Goal: Complete application form

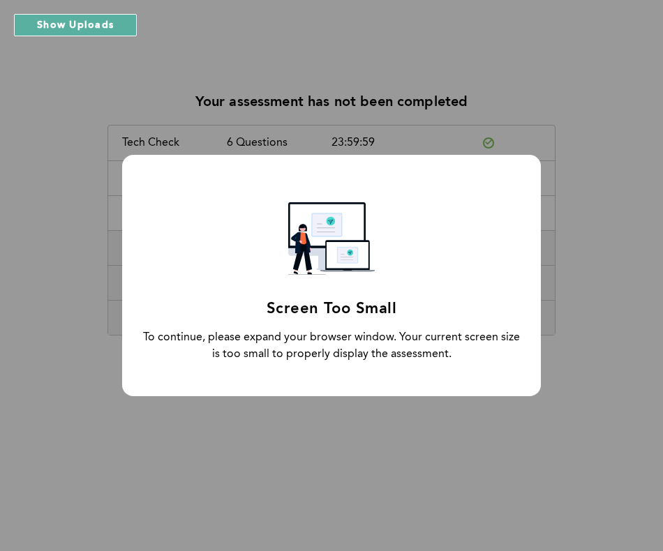
click at [648, 198] on div "Screen Too Small To continue, please expand your browser window. Your current s…" at bounding box center [331, 275] width 663 height 551
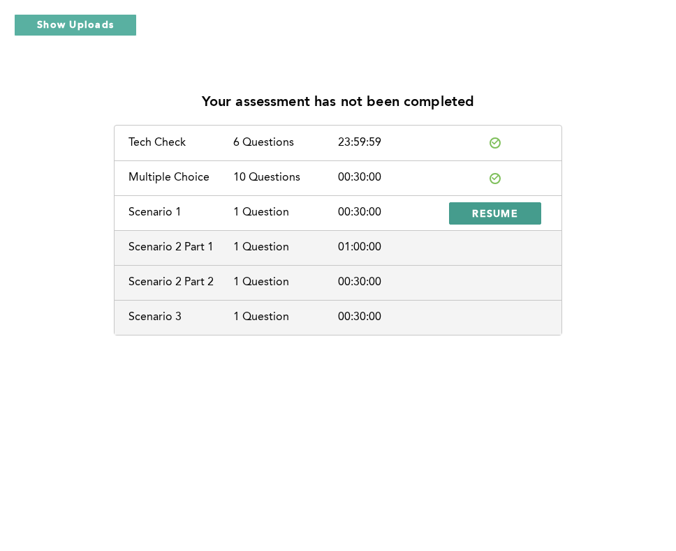
click at [478, 211] on span "RESUME" at bounding box center [495, 213] width 46 height 13
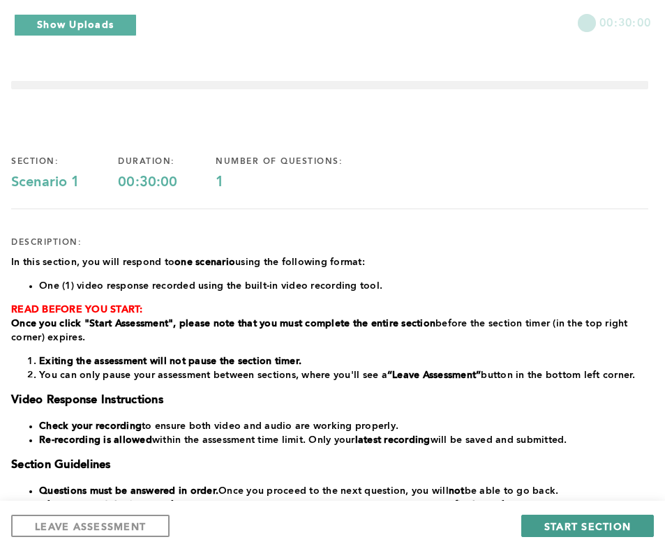
click at [590, 526] on span "START SECTION" at bounding box center [587, 526] width 87 height 13
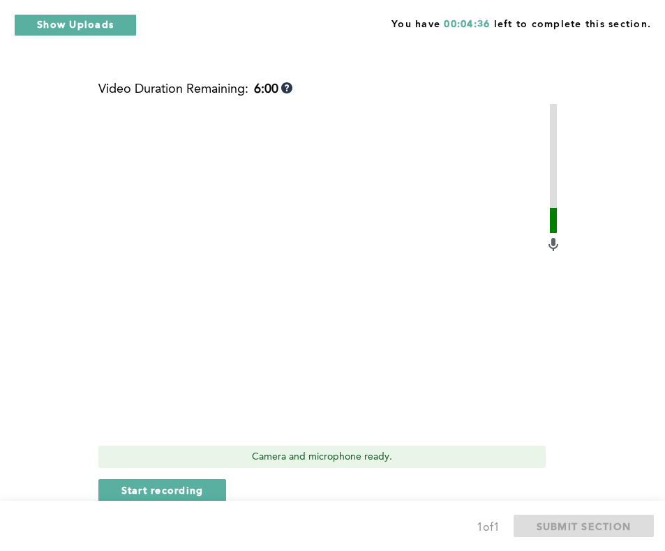
scroll to position [627, 0]
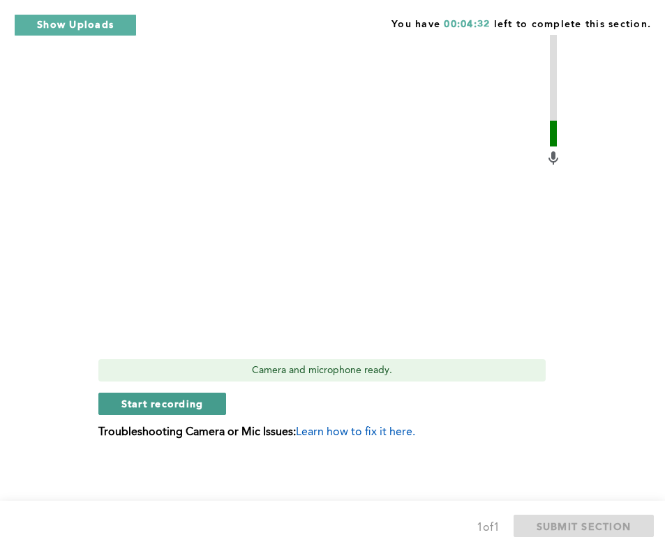
click at [190, 401] on span "Start recording" at bounding box center [162, 403] width 82 height 13
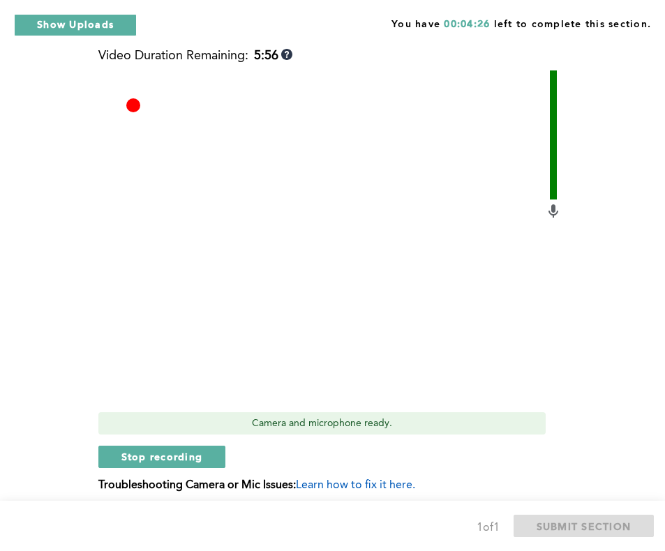
scroll to position [557, 0]
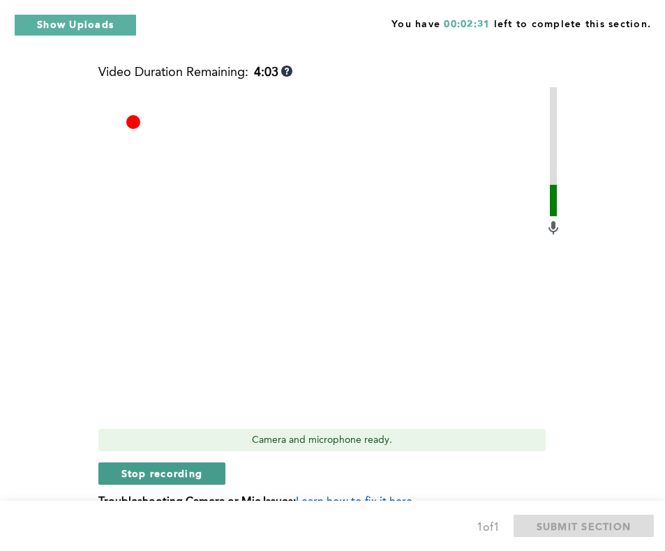
click at [184, 471] on span "Stop recording" at bounding box center [162, 473] width 82 height 13
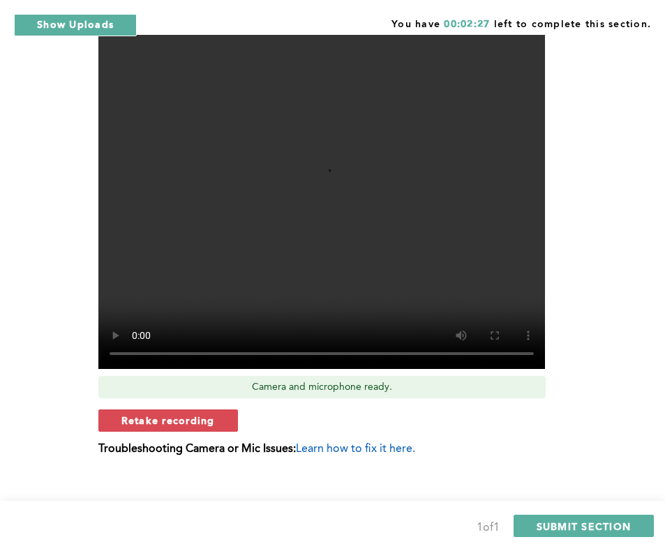
scroll to position [627, 0]
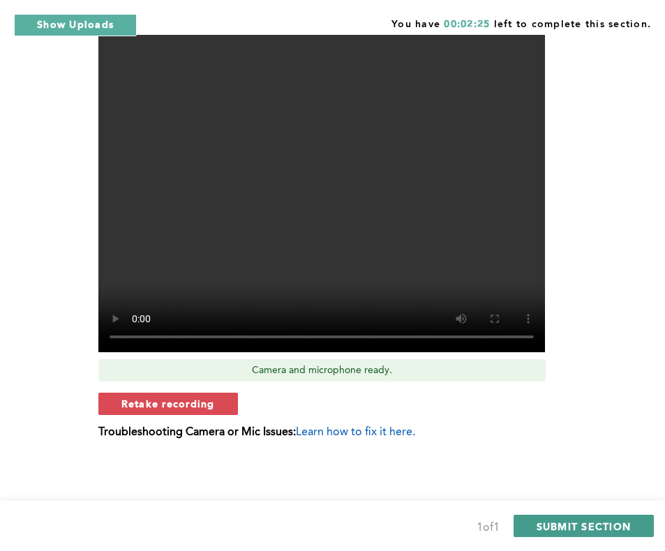
click at [581, 526] on span "SUBMIT SECTION" at bounding box center [584, 526] width 95 height 13
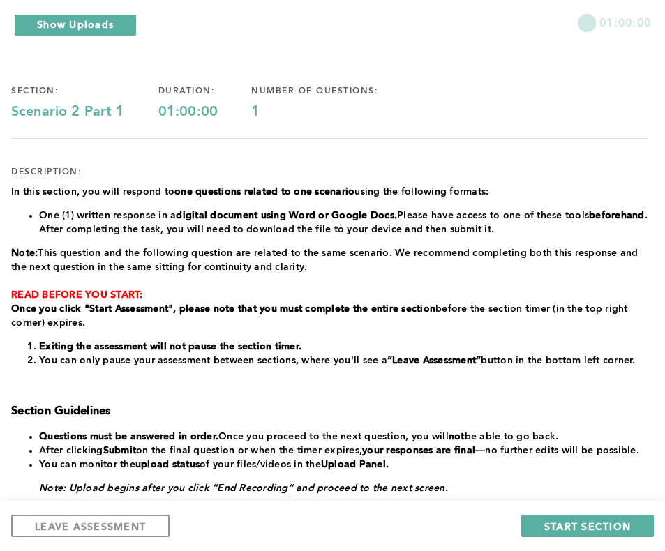
scroll to position [22, 0]
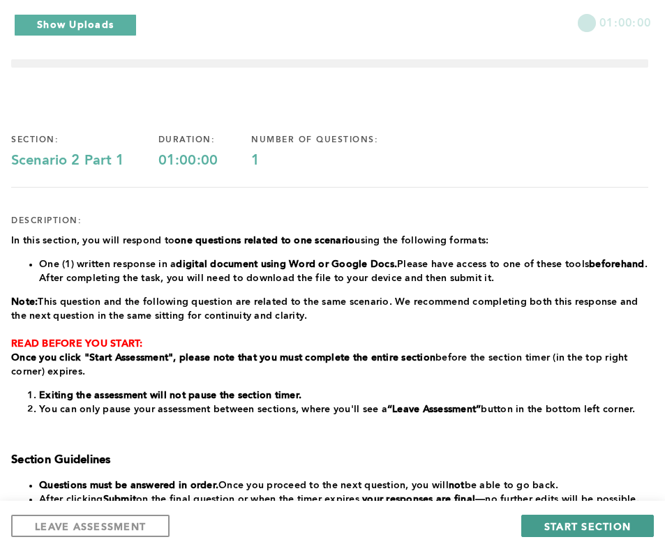
click at [556, 527] on span "START SECTION" at bounding box center [587, 526] width 87 height 13
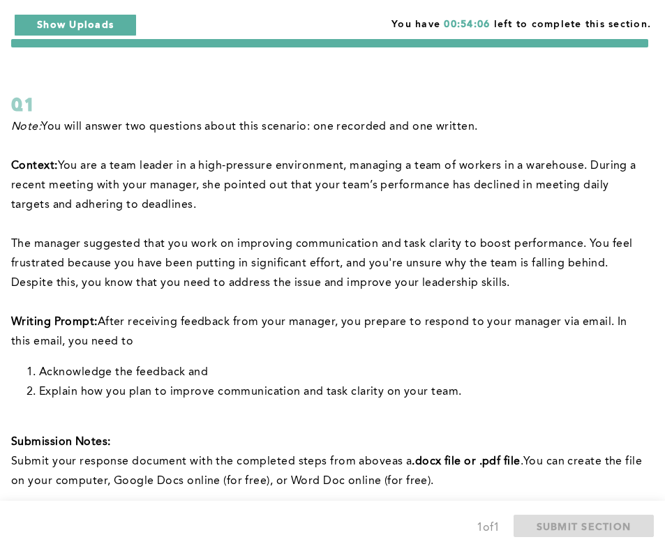
scroll to position [24, 0]
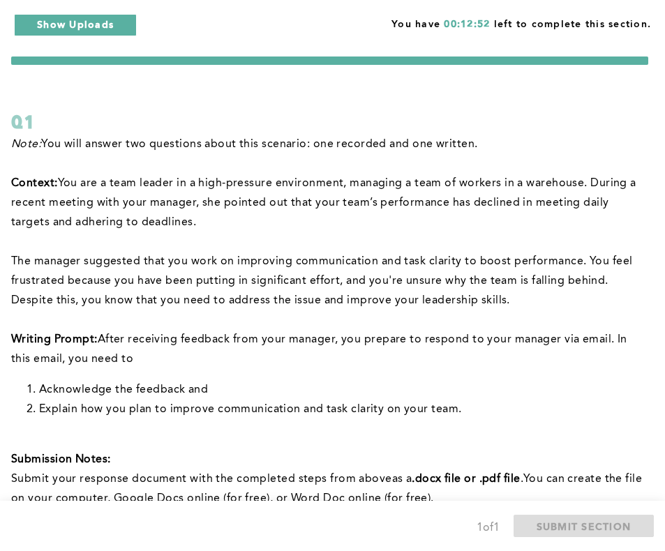
click at [457, 214] on p "﻿Context: You are a team leader in a high-pressure environment, managing a team…" at bounding box center [329, 203] width 637 height 59
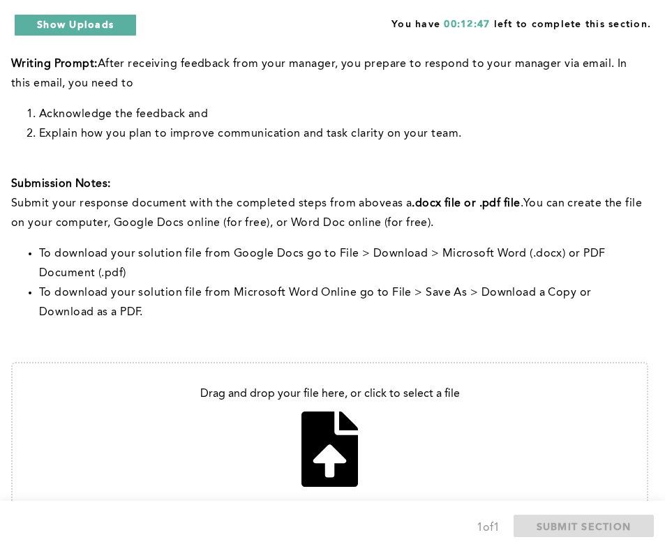
scroll to position [304, 0]
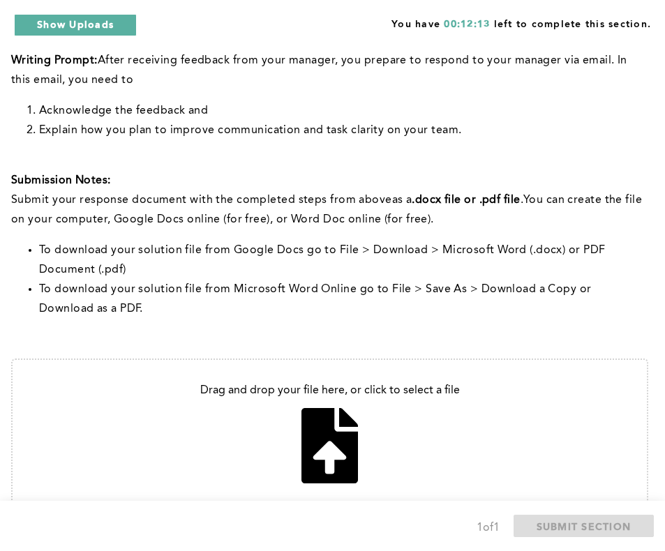
type input "C:\fakepath\EC Scenario feedback email response.docx"
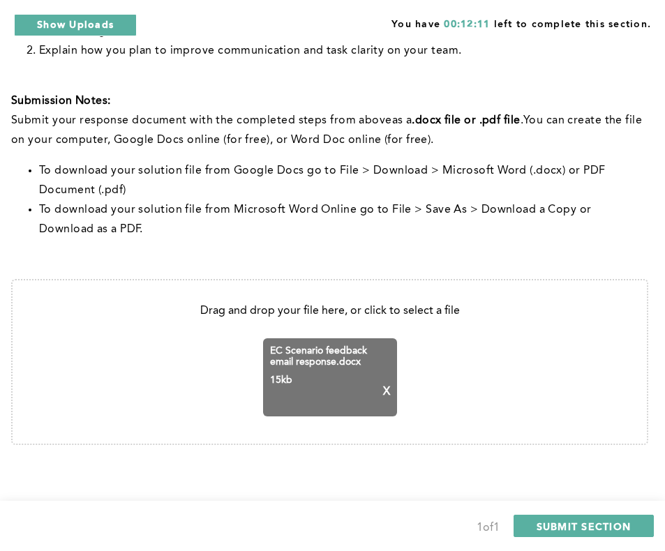
scroll to position [389, 0]
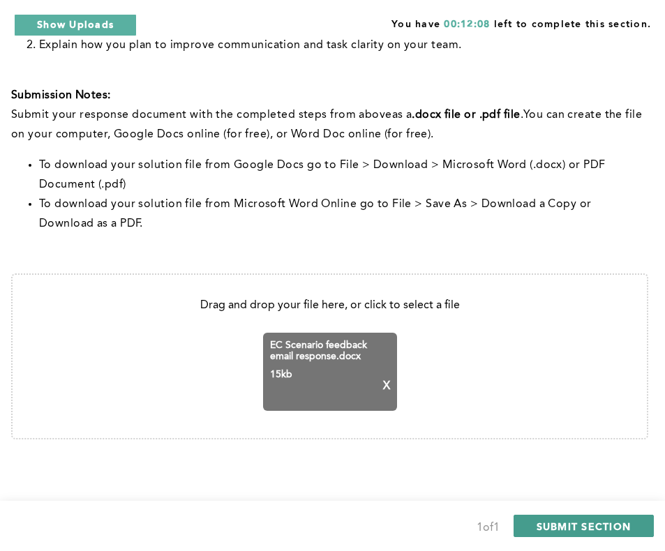
click at [594, 528] on span "SUBMIT SECTION" at bounding box center [584, 526] width 95 height 13
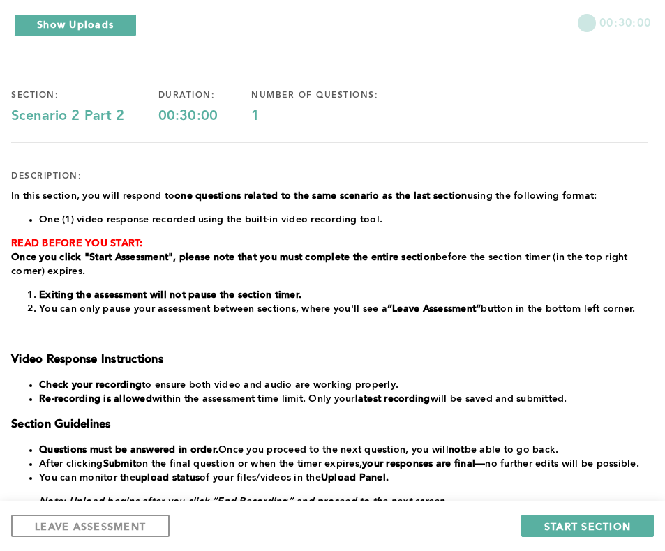
scroll to position [0, 0]
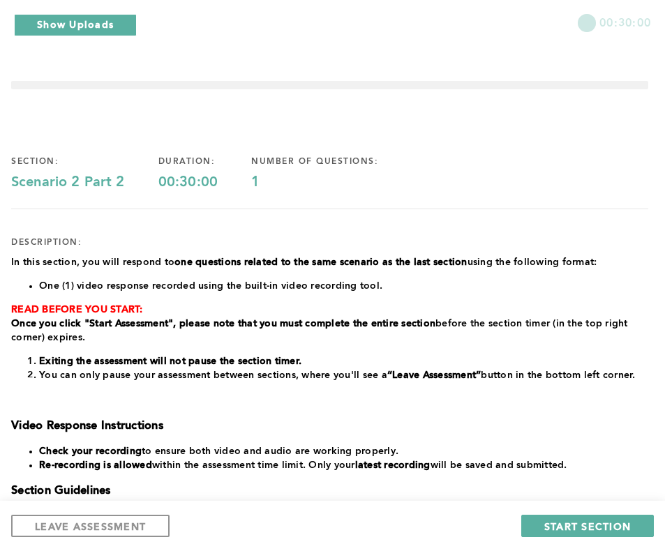
click at [73, 16] on button "Show Uploads" at bounding box center [75, 25] width 123 height 22
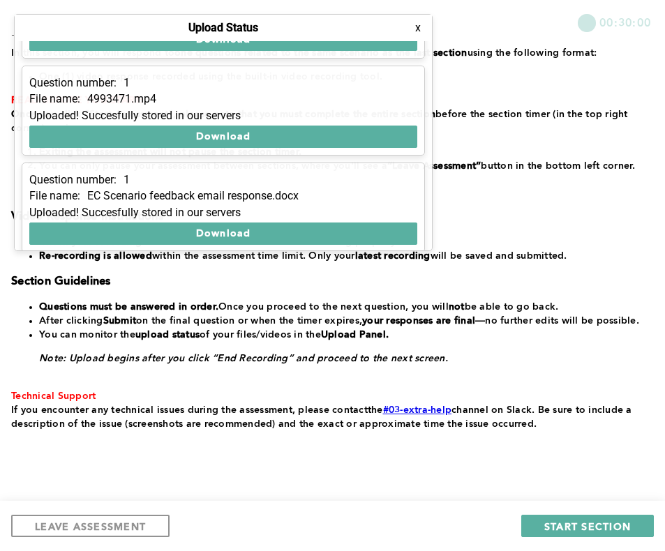
scroll to position [179, 0]
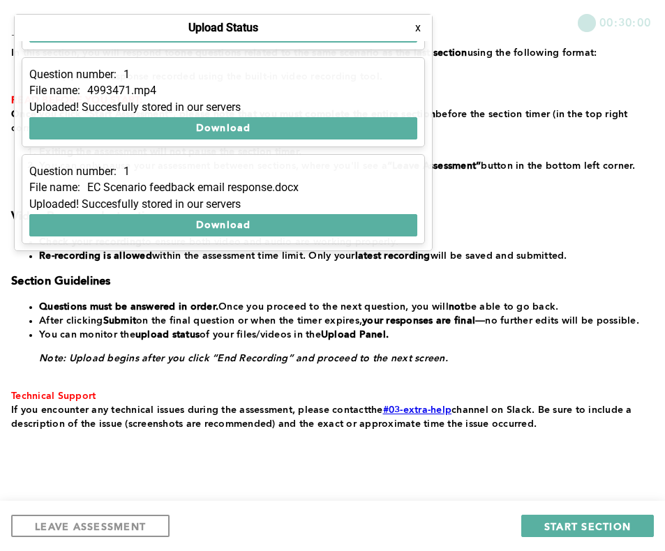
click at [417, 29] on button "x" at bounding box center [418, 28] width 14 height 14
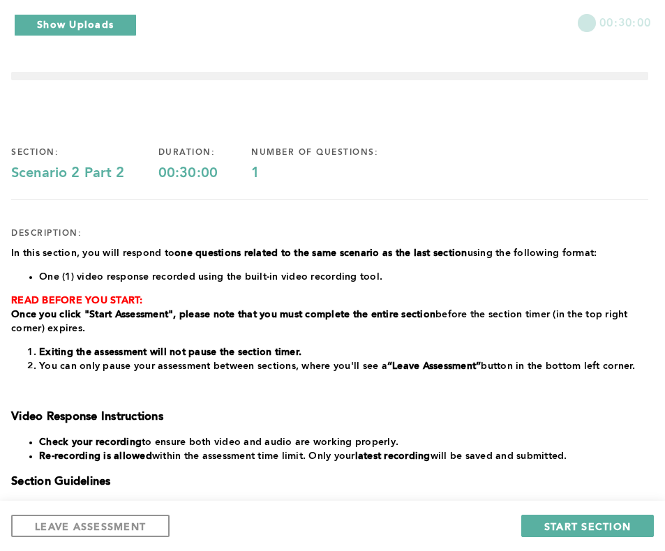
scroll to position [0, 0]
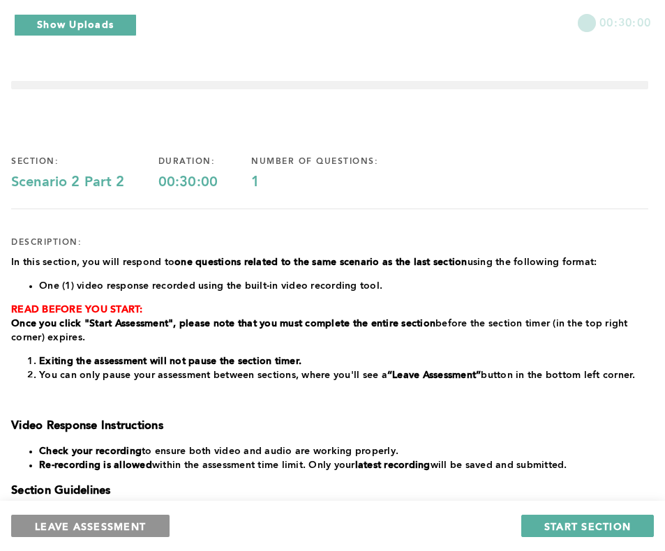
click at [128, 528] on span "LEAVE ASSESSMENT" at bounding box center [90, 526] width 111 height 13
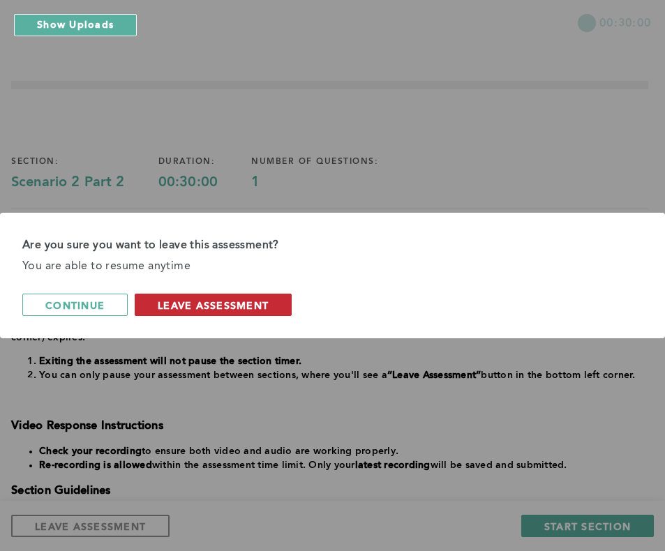
click at [192, 304] on span "leave assessment" at bounding box center [213, 305] width 111 height 13
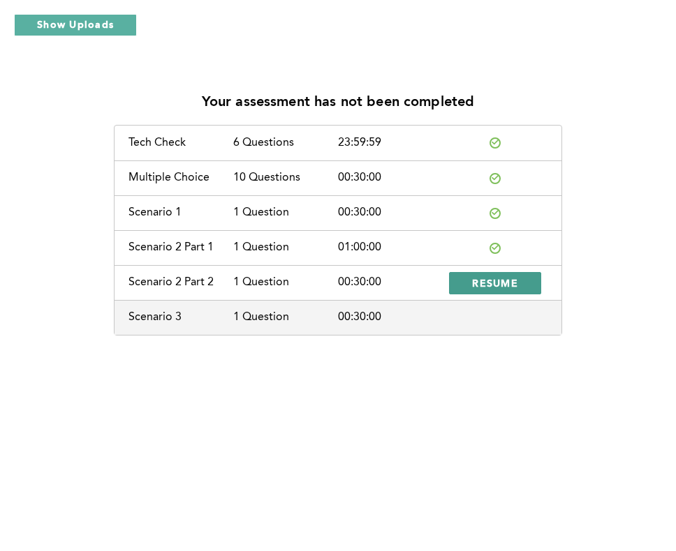
click at [491, 283] on span "RESUME" at bounding box center [495, 282] width 46 height 13
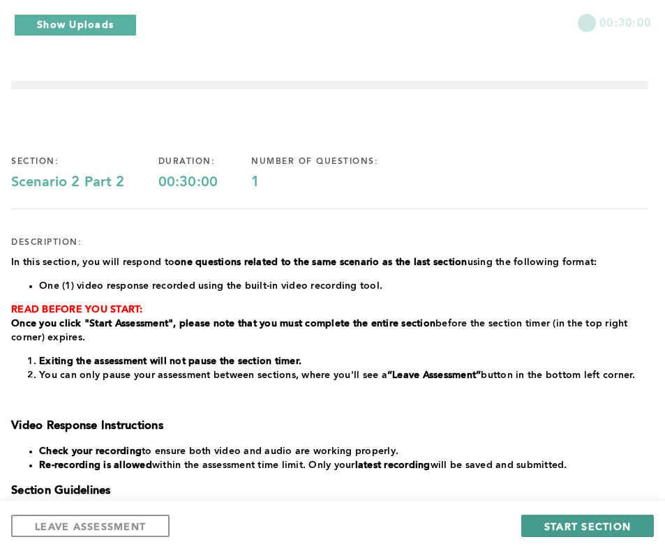
click at [556, 524] on span "START SECTION" at bounding box center [587, 526] width 87 height 13
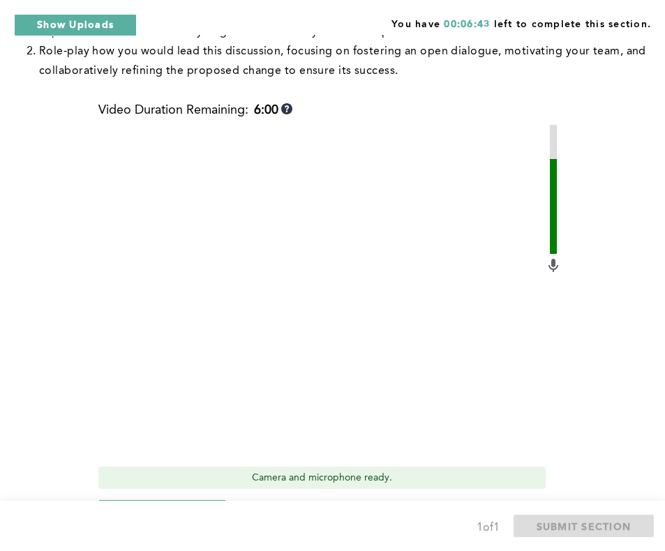
scroll to position [628, 0]
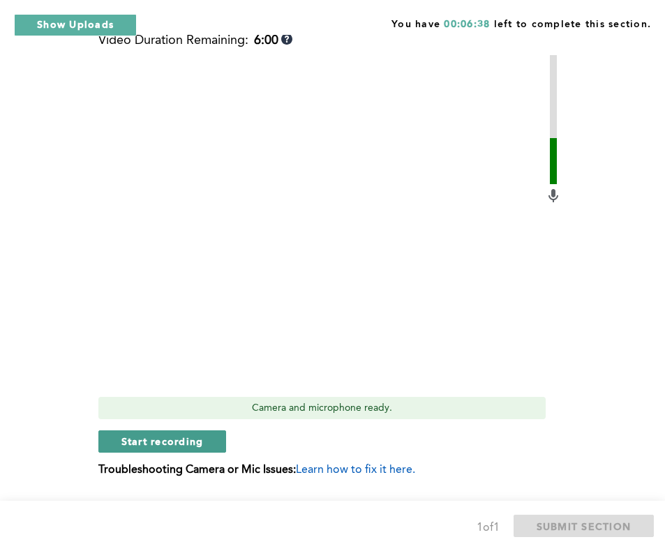
click at [170, 439] on span "Start recording" at bounding box center [162, 441] width 82 height 13
click at [165, 441] on span "Stop recording" at bounding box center [162, 441] width 82 height 13
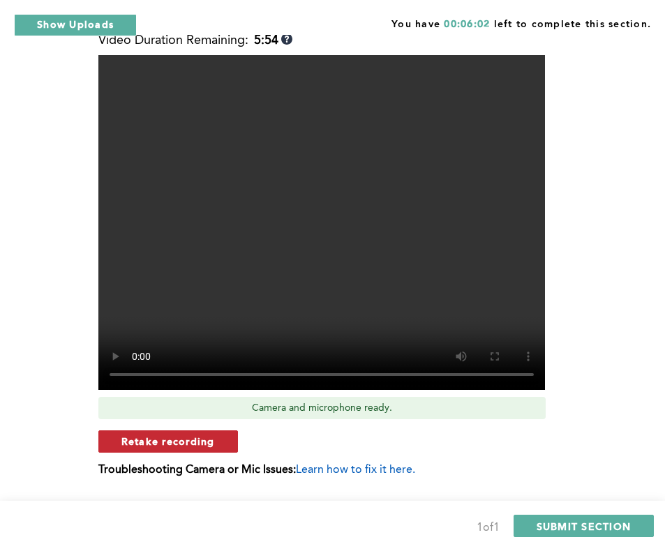
click at [182, 436] on span "Retake recording" at bounding box center [168, 441] width 94 height 13
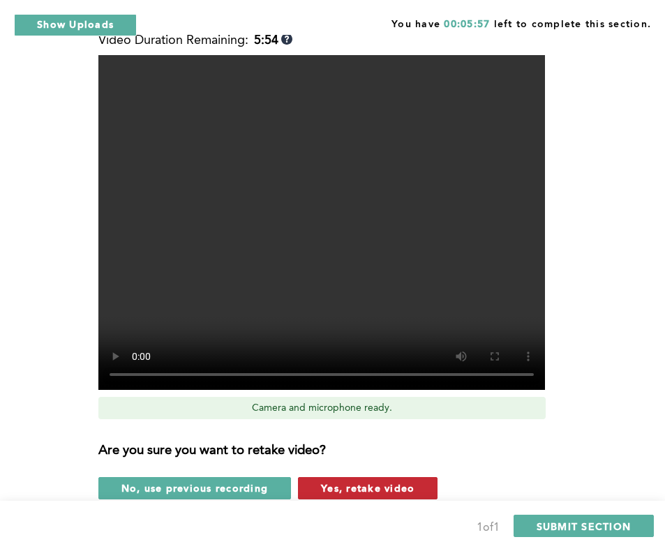
click at [350, 485] on span "Yes, retake video" at bounding box center [368, 488] width 94 height 13
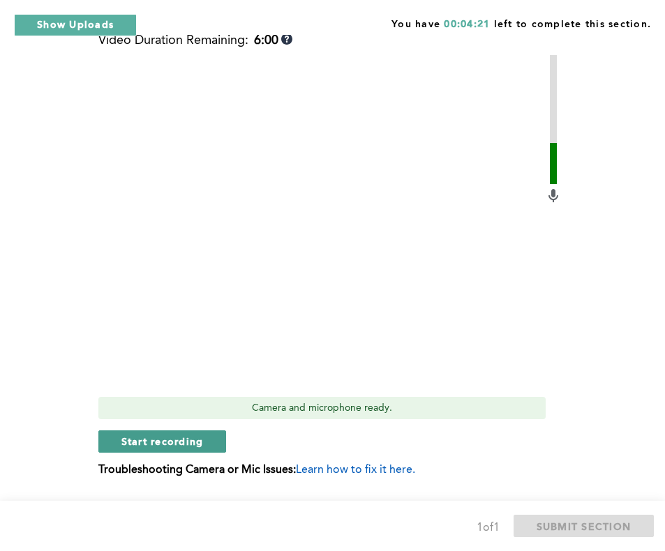
click at [172, 445] on span "Start recording" at bounding box center [162, 441] width 82 height 13
click at [181, 443] on span "Stop recording" at bounding box center [162, 441] width 82 height 13
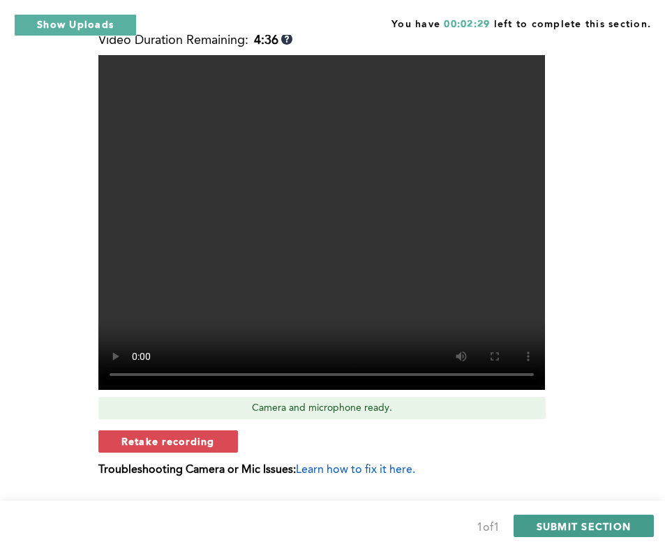
click at [576, 523] on span "SUBMIT SECTION" at bounding box center [584, 526] width 95 height 13
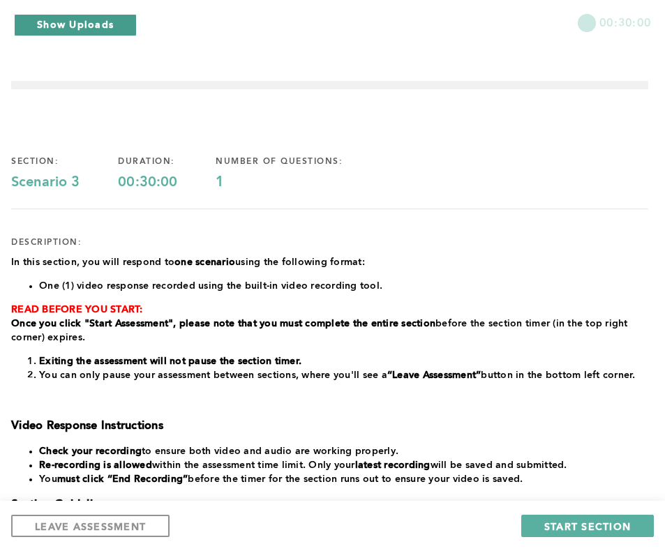
click at [89, 20] on button "Show Uploads" at bounding box center [75, 25] width 123 height 22
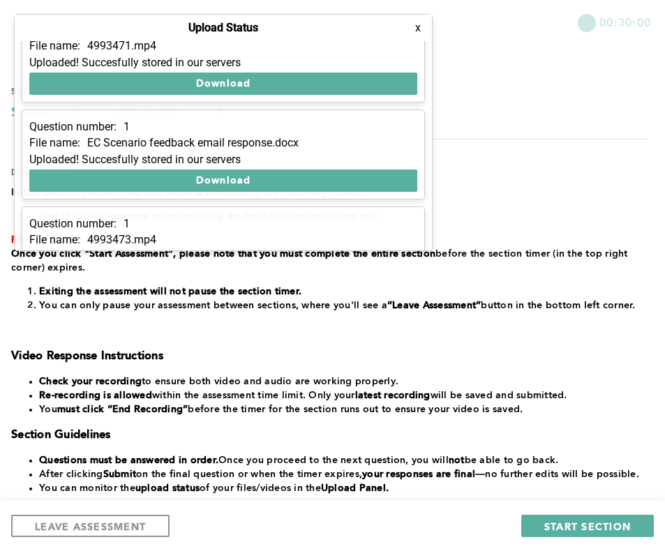
scroll to position [207, 0]
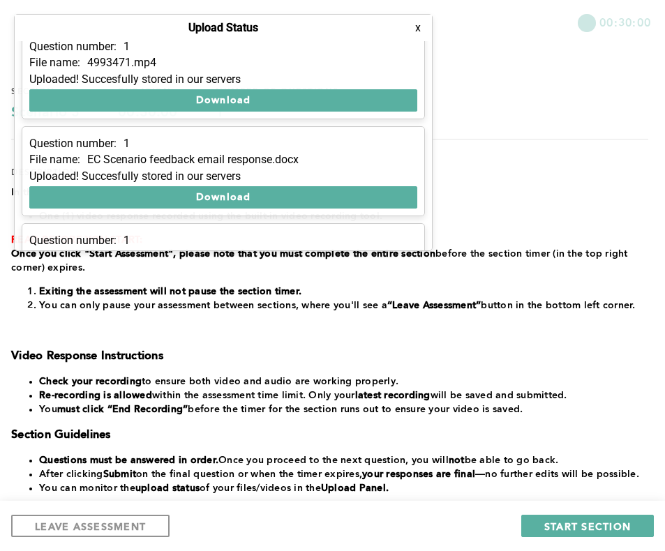
click at [420, 29] on button "x" at bounding box center [418, 28] width 14 height 14
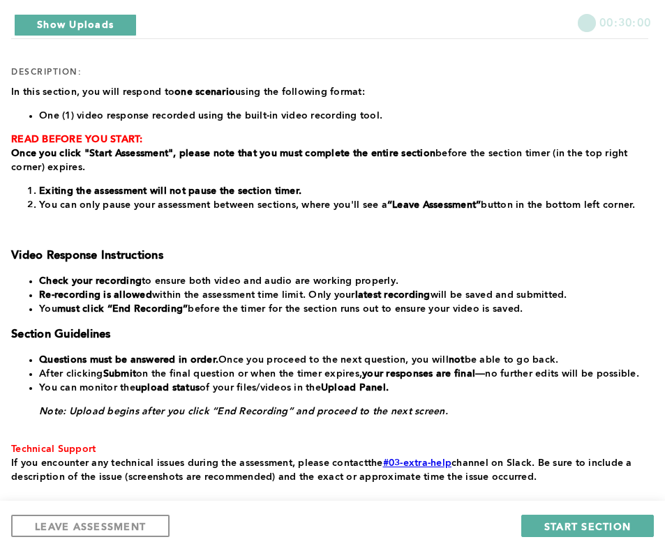
scroll to position [184, 0]
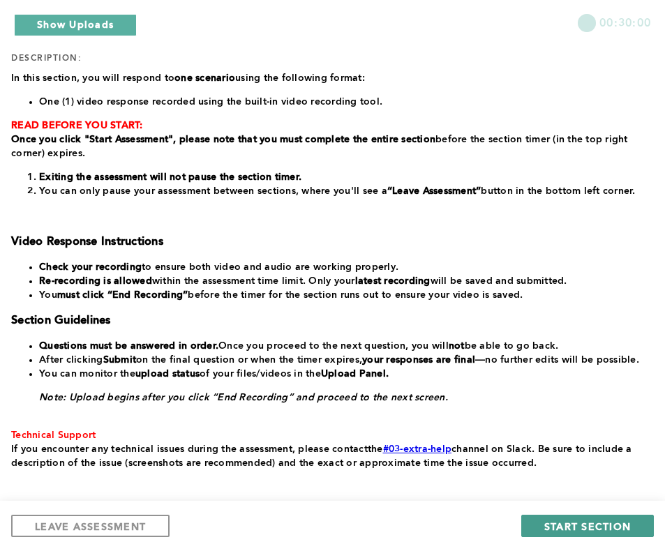
click at [549, 528] on span "START SECTION" at bounding box center [587, 526] width 87 height 13
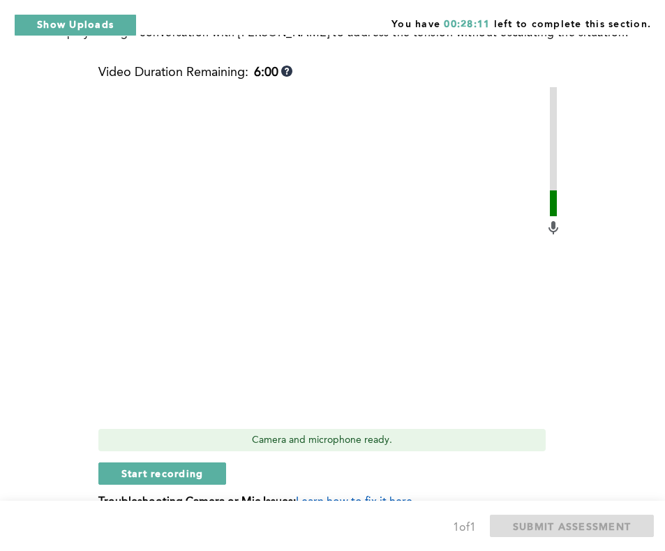
scroll to position [272, 0]
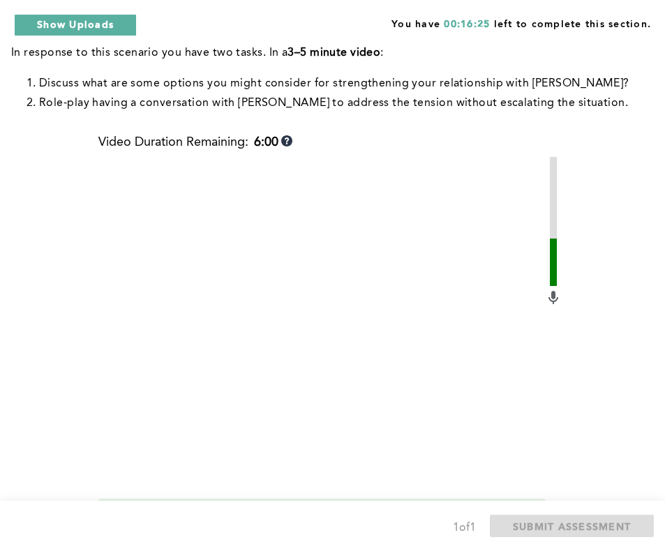
click at [631, 248] on div "Context: You frequently have to coordinate with a team member, [PERSON_NAME], w…" at bounding box center [329, 243] width 637 height 713
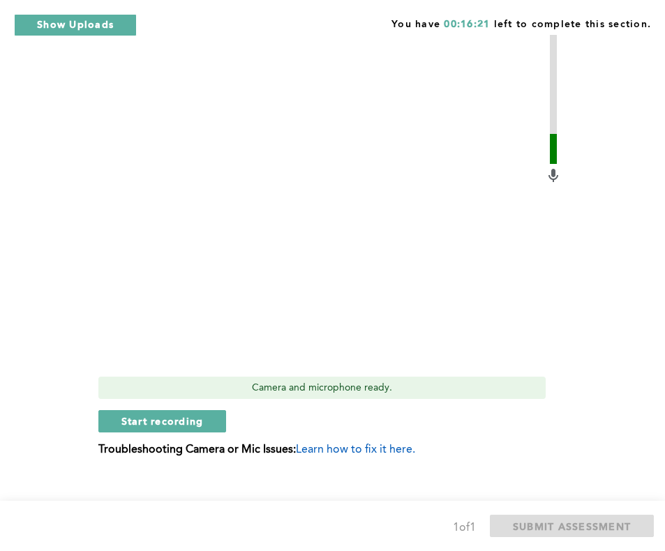
scroll to position [412, 0]
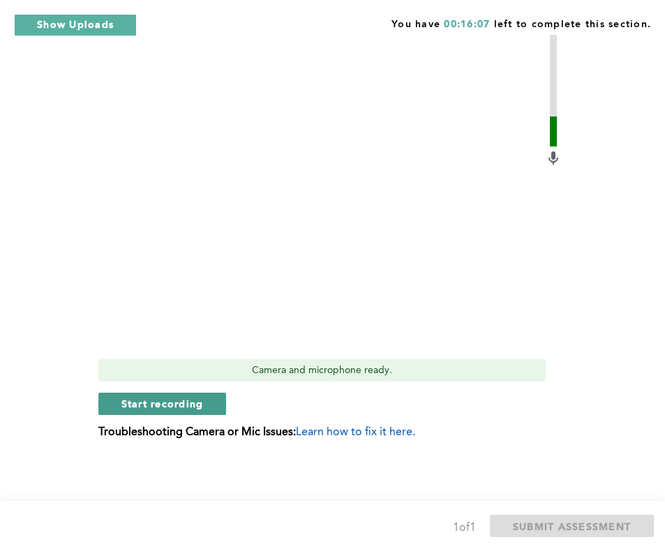
click at [195, 405] on span "Start recording" at bounding box center [162, 403] width 82 height 13
click at [191, 403] on span "Stop recording" at bounding box center [162, 403] width 82 height 13
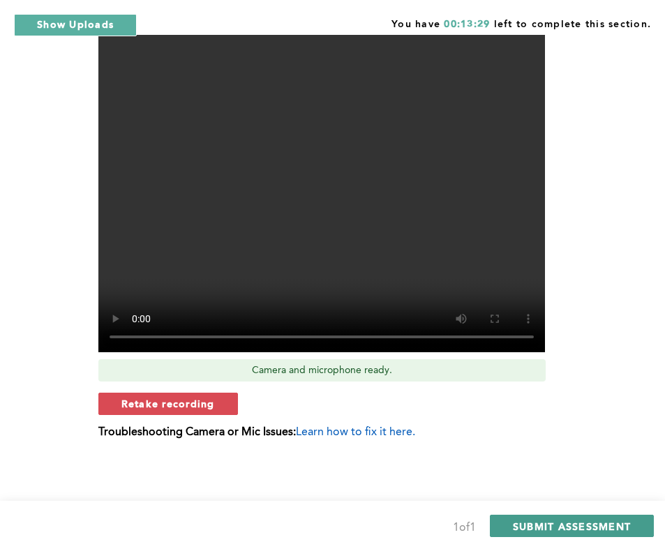
click at [570, 526] on span "SUBMIT ASSESSMENT" at bounding box center [572, 526] width 118 height 13
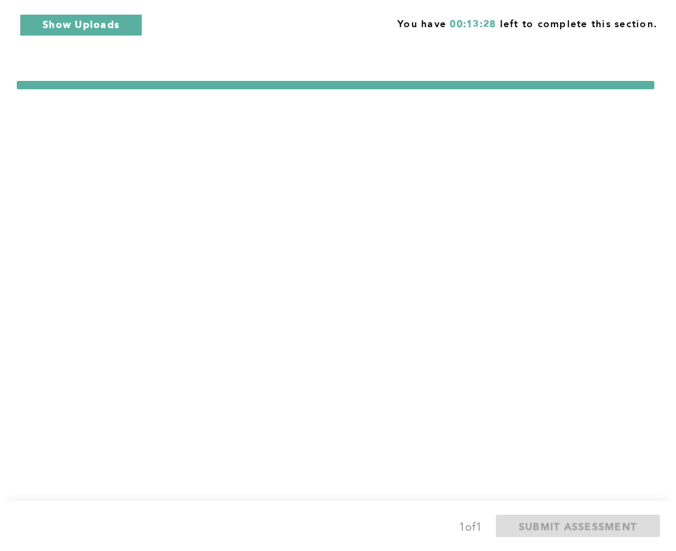
scroll to position [0, 0]
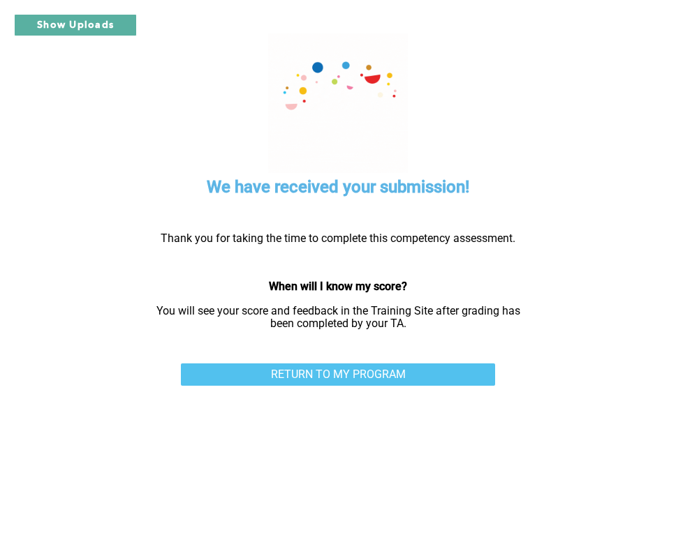
click at [364, 378] on link "RETURN TO MY PROGRAM" at bounding box center [338, 375] width 314 height 22
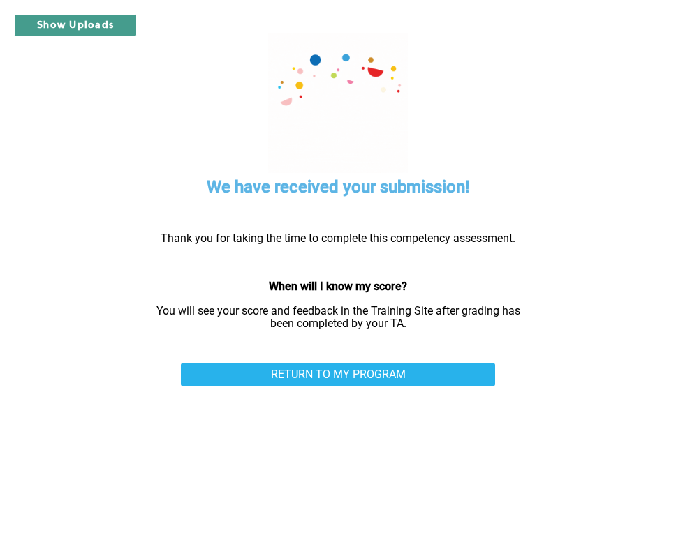
click at [110, 27] on button "Show Uploads" at bounding box center [75, 25] width 123 height 22
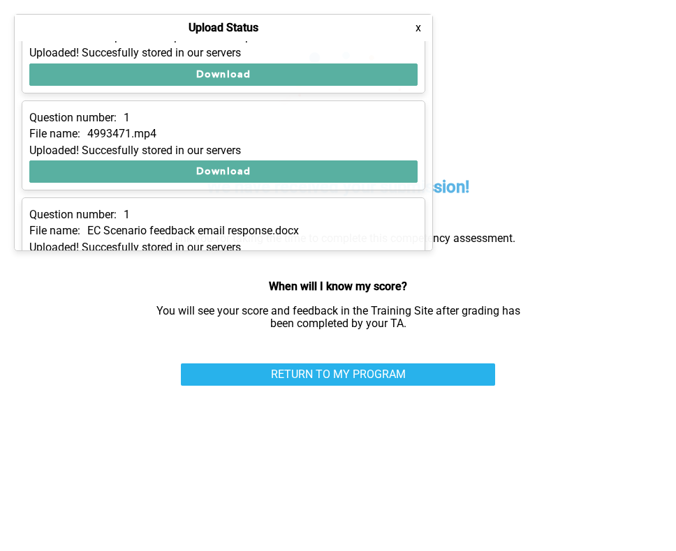
scroll to position [24, 0]
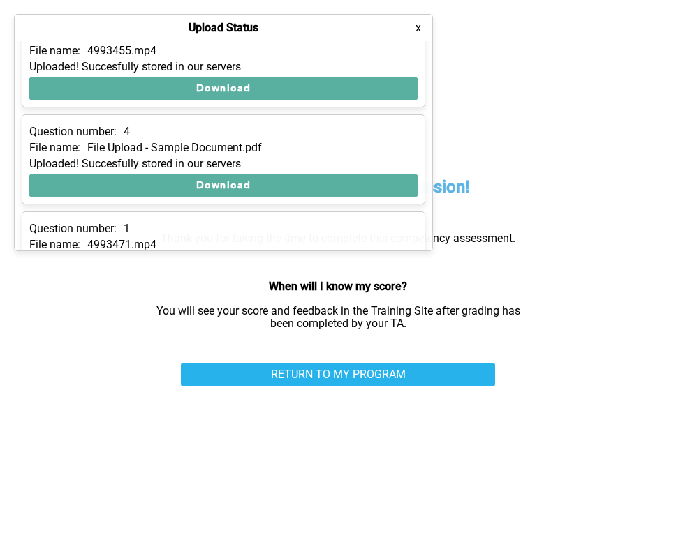
click at [418, 31] on button "x" at bounding box center [418, 28] width 14 height 14
